Goal: Find specific page/section: Find specific page/section

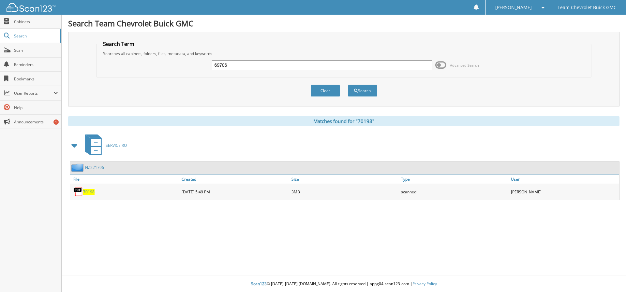
click at [160, 68] on div "69706 Advanced Search" at bounding box center [344, 65] width 488 height 18
type input "d"
type input "[PERSON_NAME]"
click at [363, 91] on button "Search" at bounding box center [362, 91] width 29 height 12
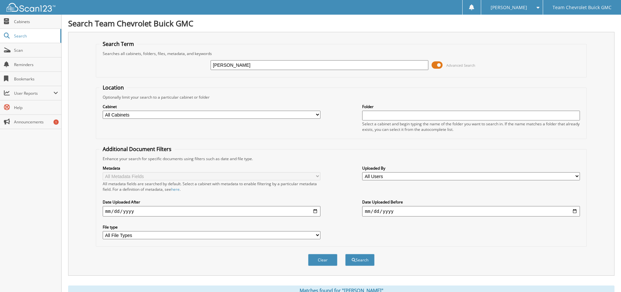
click at [440, 67] on span at bounding box center [436, 65] width 11 height 10
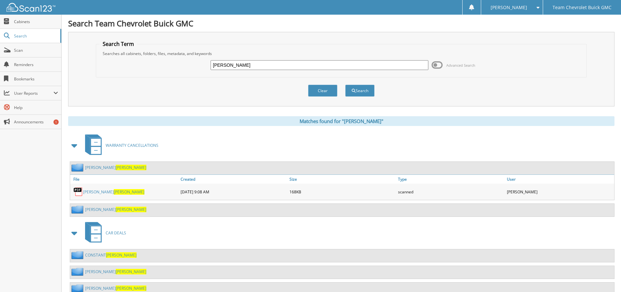
drag, startPoint x: 201, startPoint y: 59, endPoint x: 189, endPoint y: 58, distance: 12.4
click at [189, 58] on div "delgado Advanced Search" at bounding box center [340, 65] width 483 height 18
type input "71671"
click at [366, 91] on button "Search" at bounding box center [359, 91] width 29 height 12
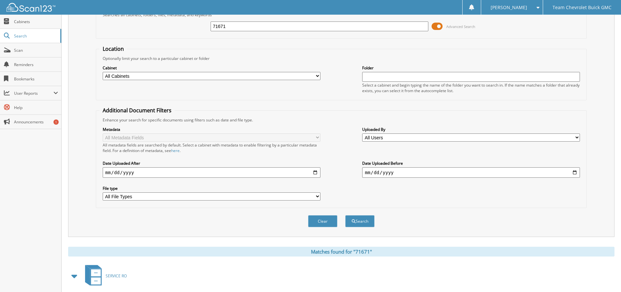
scroll to position [114, 0]
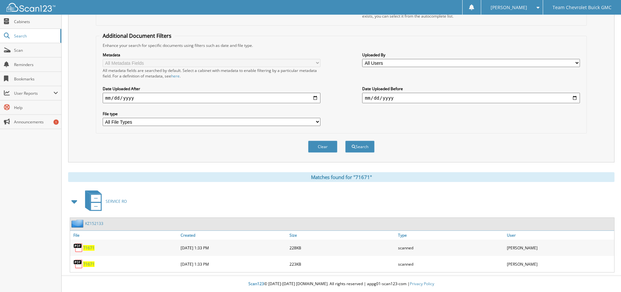
click at [89, 249] on span "71671" at bounding box center [88, 248] width 11 height 6
